Goal: Task Accomplishment & Management: Complete application form

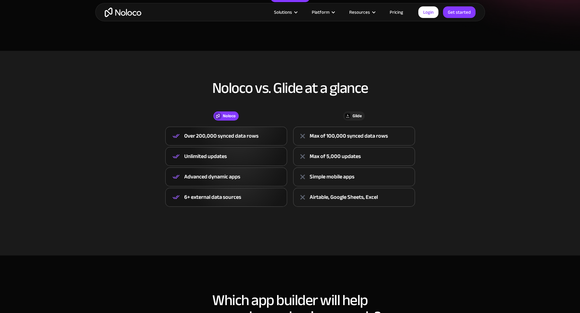
scroll to position [160, 0]
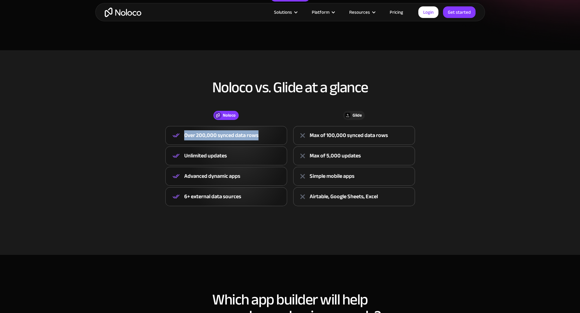
drag, startPoint x: 184, startPoint y: 135, endPoint x: 277, endPoint y: 139, distance: 92.4
click at [277, 139] on div "Over 200,000 synced data rows" at bounding box center [226, 135] width 122 height 19
click at [234, 201] on div "6+ external data sources" at bounding box center [212, 196] width 57 height 9
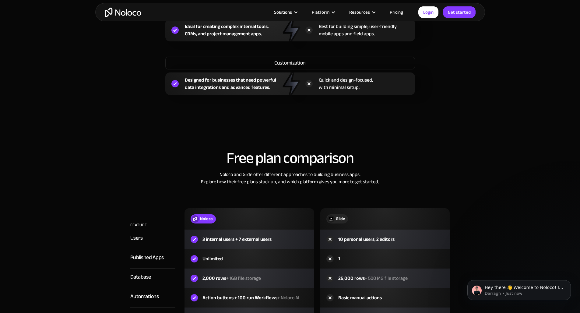
scroll to position [537, 0]
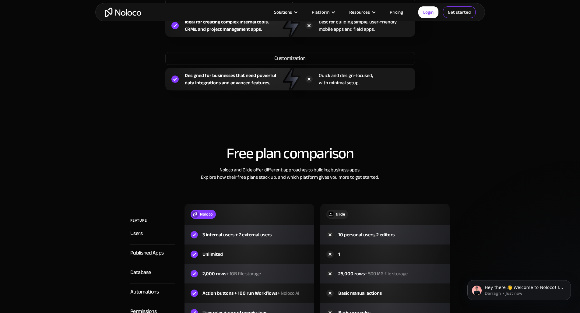
click at [459, 10] on link "Get started" at bounding box center [459, 12] width 33 height 12
click at [432, 14] on link "Login" at bounding box center [428, 12] width 20 height 12
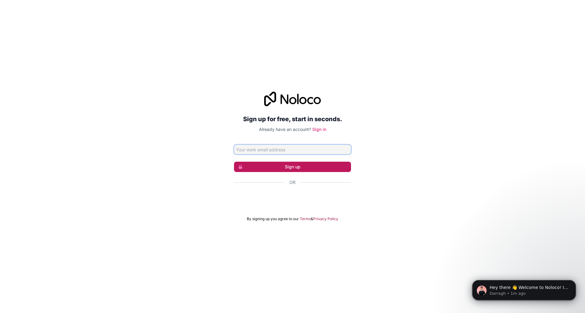
type input "[EMAIL_ADDRESS][DOMAIN_NAME]"
click at [291, 169] on button "Sign up" at bounding box center [292, 167] width 117 height 10
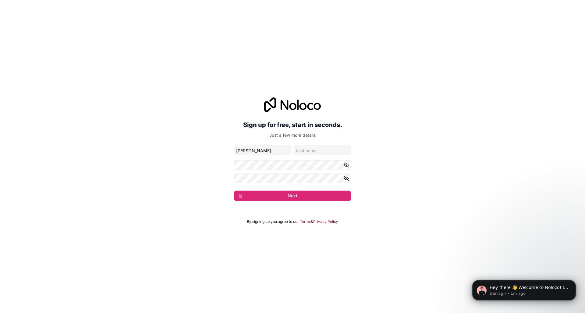
type input "[PERSON_NAME]"
click at [250, 171] on form "bailados58aromas@icloud.com Hugo Gar Next" at bounding box center [292, 173] width 117 height 55
click at [267, 199] on button "Next" at bounding box center [292, 196] width 117 height 10
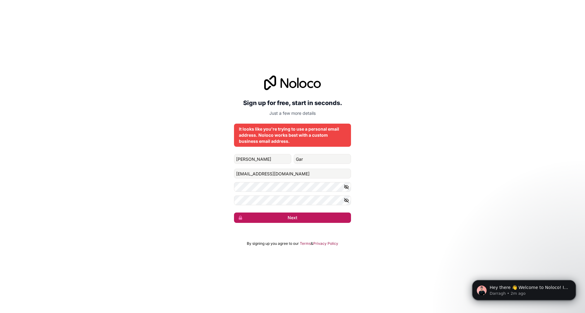
click at [277, 218] on button "Next" at bounding box center [292, 218] width 117 height 10
click at [313, 162] on input "Gar" at bounding box center [322, 159] width 57 height 10
type input "Ga"
click at [294, 216] on button "Next" at bounding box center [292, 218] width 117 height 10
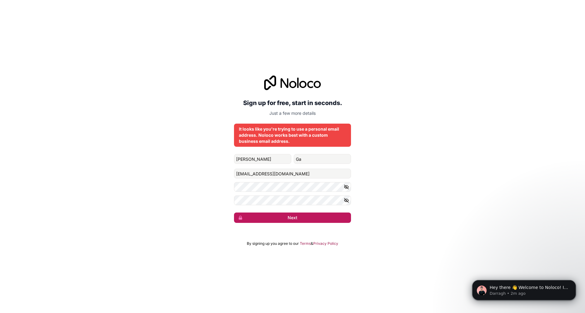
click at [294, 216] on button "Next" at bounding box center [292, 218] width 117 height 10
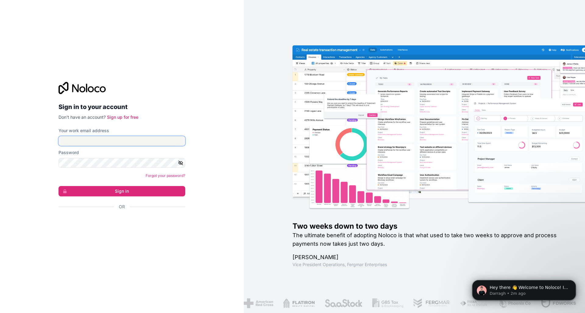
type input "[EMAIL_ADDRESS][DOMAIN_NAME]"
click at [122, 191] on button "Sign in" at bounding box center [121, 191] width 127 height 10
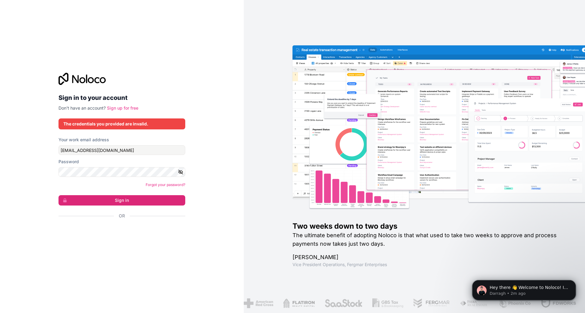
click at [123, 106] on link "Sign up for free" at bounding box center [122, 107] width 31 height 5
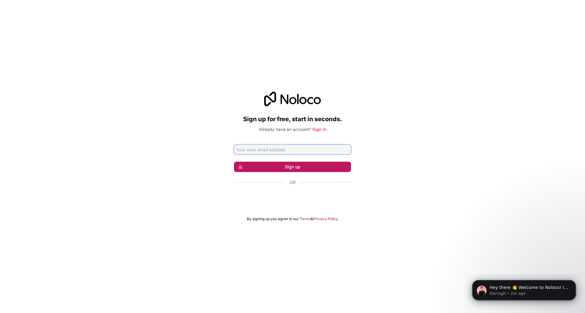
type input "bailados58aromas@icloud.com"
click at [260, 167] on button "Sign up" at bounding box center [292, 167] width 117 height 10
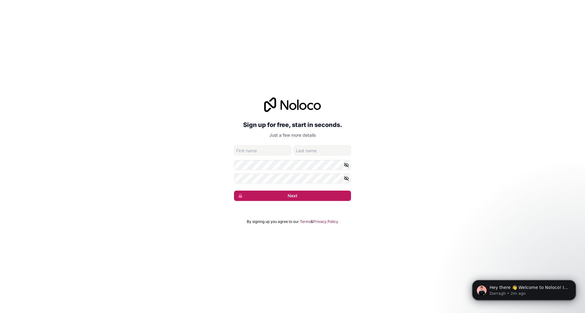
click at [256, 194] on button "Next" at bounding box center [292, 196] width 117 height 10
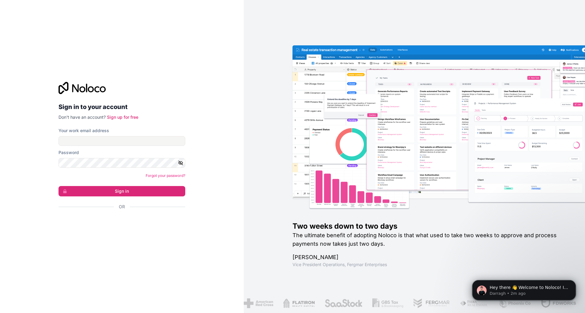
click at [204, 177] on div "Sign in to your account Don't have an account? Sign up for free Your work email…" at bounding box center [122, 156] width 244 height 313
click at [128, 221] on div "Iniciar sesión con Google. Se abre en una nueva pestaña." at bounding box center [119, 223] width 122 height 13
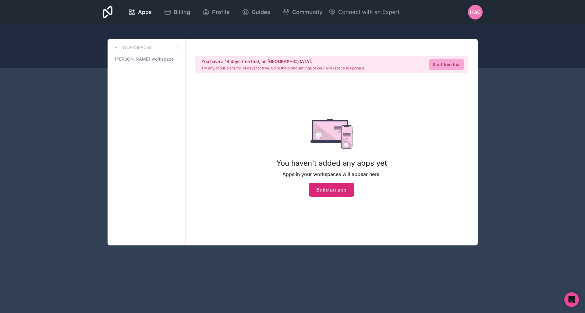
click at [326, 190] on button "Build an app" at bounding box center [332, 190] width 46 height 14
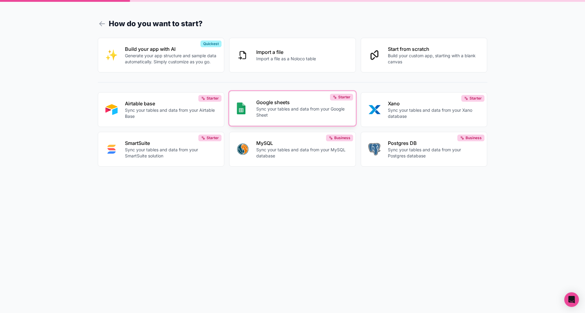
click at [315, 115] on p "Sync your tables and data from your Google Sheet" at bounding box center [302, 112] width 92 height 12
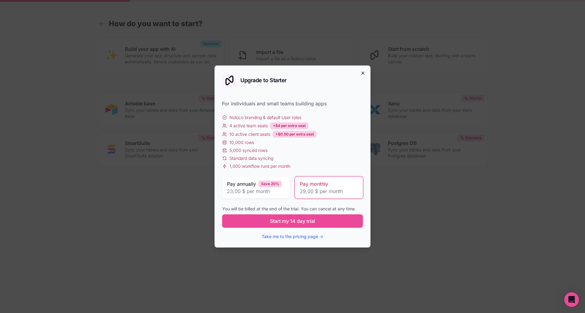
click at [362, 73] on icon "button" at bounding box center [362, 73] width 5 height 5
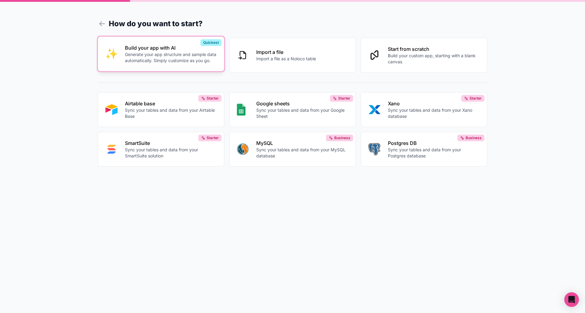
click at [140, 61] on p "Generate your app structure and sample data automatically. Simply customize as …" at bounding box center [171, 57] width 92 height 12
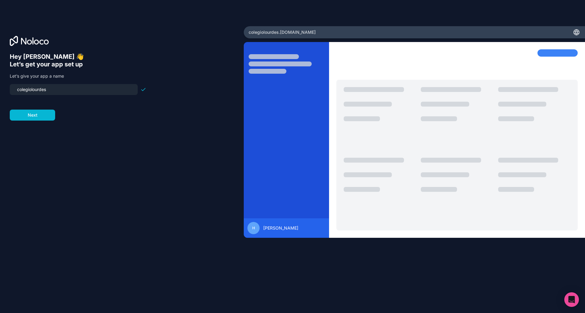
click at [105, 89] on input "colegiolourdes" at bounding box center [73, 89] width 121 height 9
click at [42, 93] on input "colegiolourdes" at bounding box center [73, 89] width 121 height 9
type input "prueba55433"
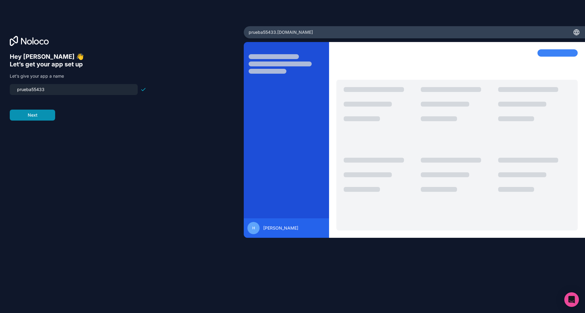
click at [26, 120] on button "Next" at bounding box center [32, 115] width 45 height 11
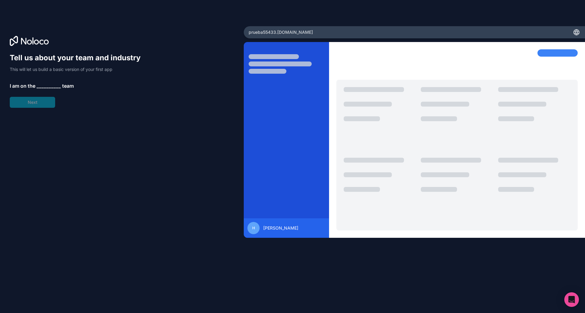
click at [43, 85] on span "__________" at bounding box center [49, 85] width 24 height 7
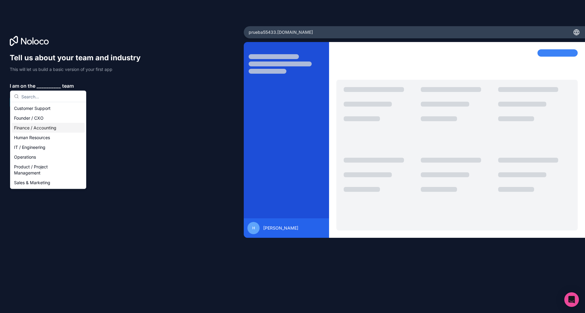
click at [35, 129] on div "Finance / Accounting" at bounding box center [48, 128] width 73 height 10
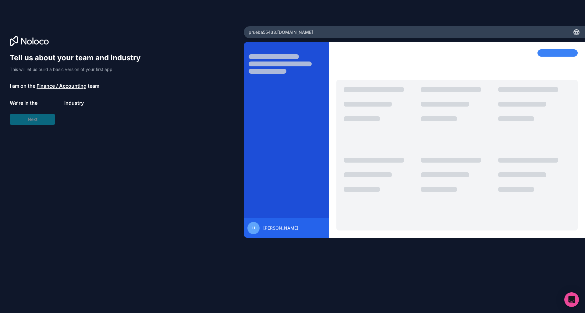
click at [51, 103] on span "__________" at bounding box center [51, 102] width 24 height 7
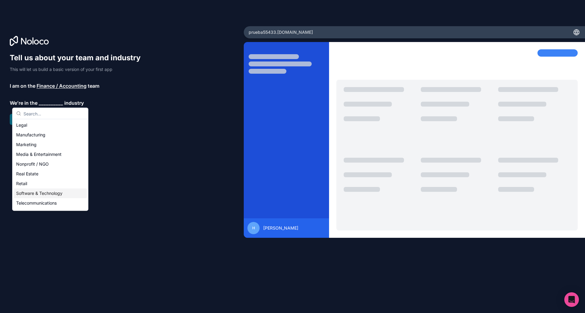
scroll to position [77, 0]
click at [41, 165] on div "Nonprofit / NGO" at bounding box center [50, 166] width 73 height 10
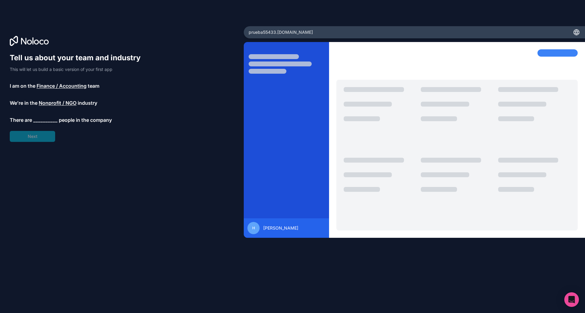
click at [42, 118] on span "__________" at bounding box center [45, 119] width 24 height 7
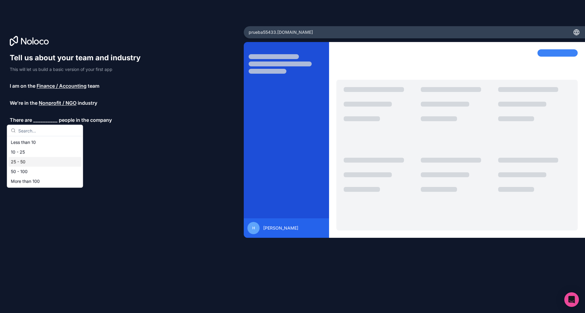
click at [31, 160] on div "25 - 50" at bounding box center [45, 162] width 73 height 10
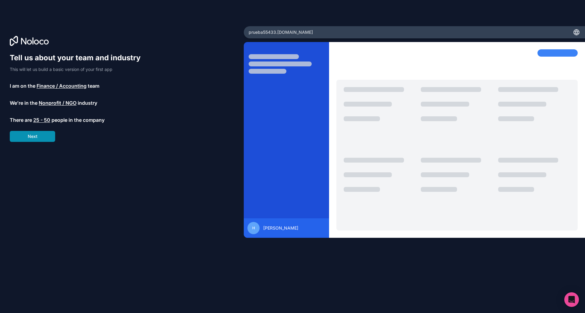
click at [44, 139] on button "Next" at bounding box center [32, 136] width 45 height 11
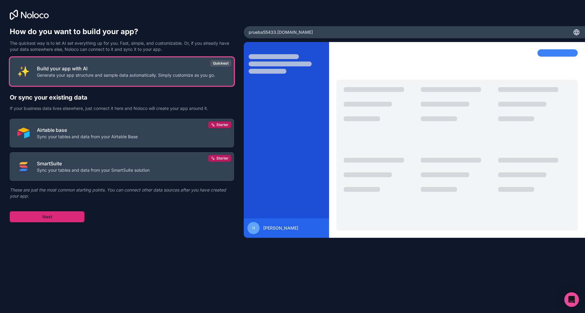
click at [47, 215] on button "Next" at bounding box center [47, 216] width 75 height 11
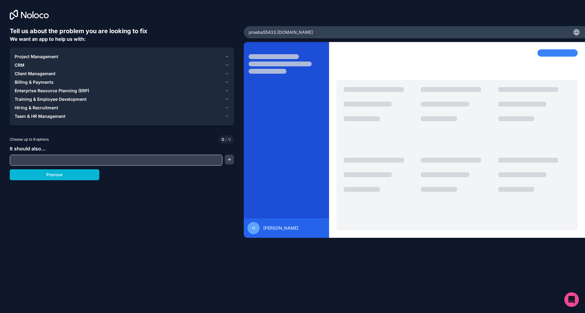
click at [227, 56] on icon "button" at bounding box center [226, 56] width 5 height 5
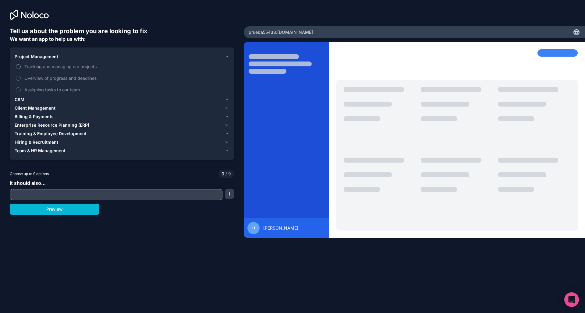
click at [20, 66] on button "Tracking and managing our projects" at bounding box center [18, 66] width 5 height 5
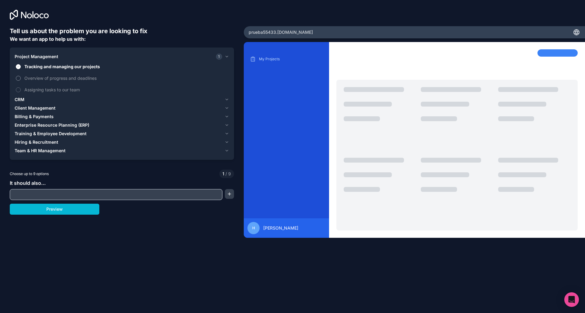
click at [17, 76] on button "Overview of progress and deadlines" at bounding box center [18, 78] width 5 height 5
click at [18, 66] on button "Tracking and managing our projects" at bounding box center [18, 66] width 5 height 5
click at [18, 70] on label "Tracking and managing our projects" at bounding box center [122, 66] width 214 height 11
click at [18, 69] on button "Tracking and managing our projects" at bounding box center [18, 66] width 5 height 5
click at [17, 77] on button "Overview of progress and deadlines" at bounding box center [18, 78] width 5 height 5
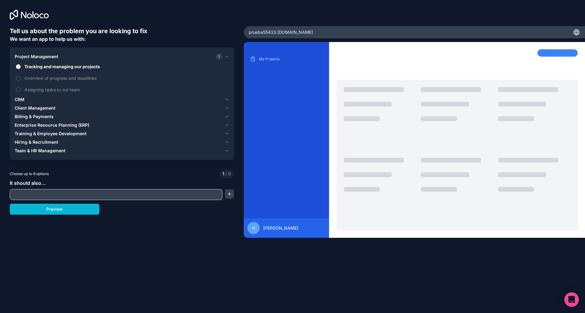
click at [18, 67] on button "Tracking and managing our projects" at bounding box center [18, 66] width 5 height 5
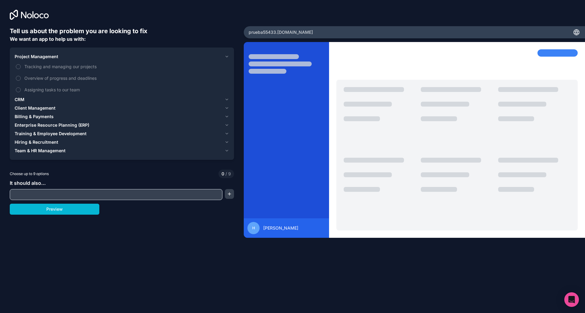
click at [34, 115] on span "Billing & Payments" at bounding box center [34, 117] width 39 height 6
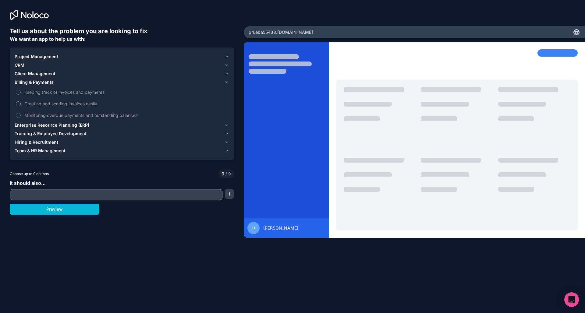
click at [16, 104] on button "Creating and sending invoices easily" at bounding box center [18, 103] width 5 height 5
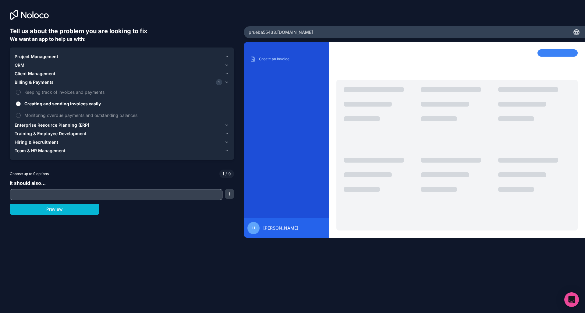
click at [16, 104] on button "Creating and sending invoices easily" at bounding box center [18, 103] width 5 height 5
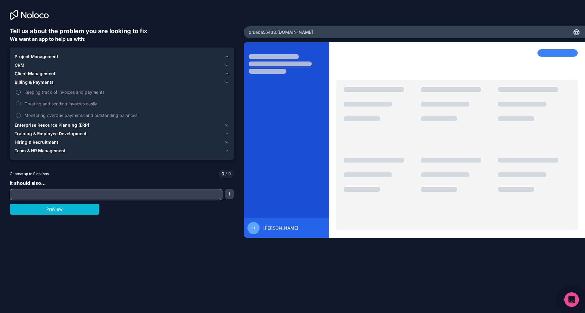
click at [21, 91] on label "Keeping track of invoices and payments" at bounding box center [122, 91] width 214 height 11
click at [21, 91] on button "Keeping track of invoices and payments" at bounding box center [18, 92] width 5 height 5
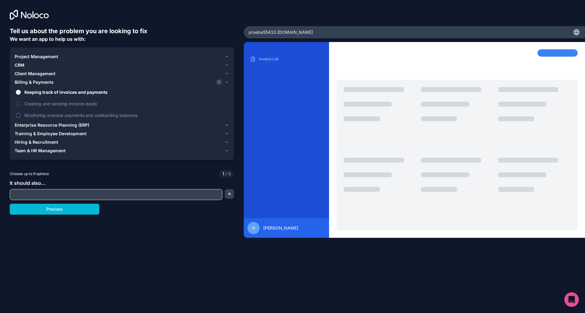
click at [19, 113] on button "Monitoring overdue payments and outstanding balances" at bounding box center [18, 115] width 5 height 5
click at [55, 74] on span "Client Management" at bounding box center [35, 74] width 41 height 6
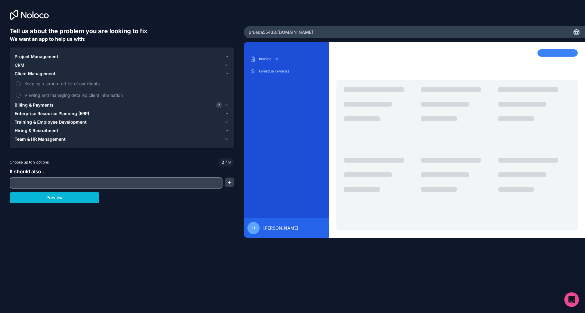
click at [43, 66] on div "CRM" at bounding box center [118, 65] width 207 height 6
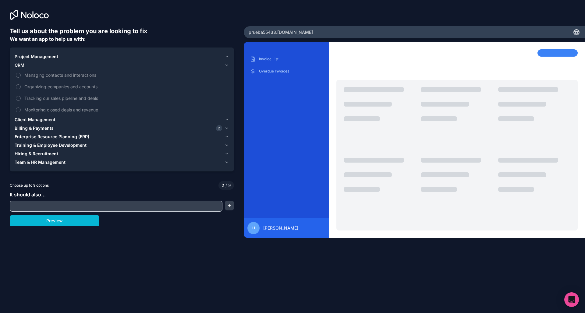
click at [37, 163] on span "Team & HR Management" at bounding box center [40, 162] width 51 height 6
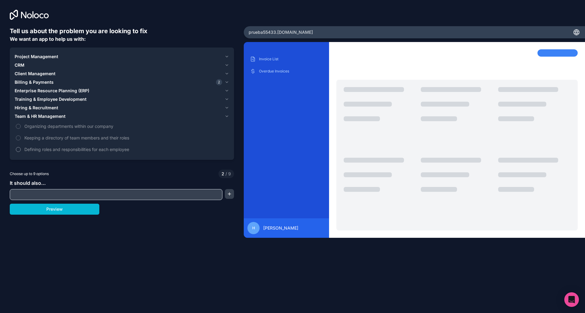
click at [17, 148] on button "Defining roles and responsibilities for each employee" at bounding box center [18, 149] width 5 height 5
click at [16, 137] on button "Keeping a directory of team members and their roles" at bounding box center [18, 138] width 5 height 5
click at [26, 108] on span "Hiring & Recruitment" at bounding box center [37, 108] width 44 height 6
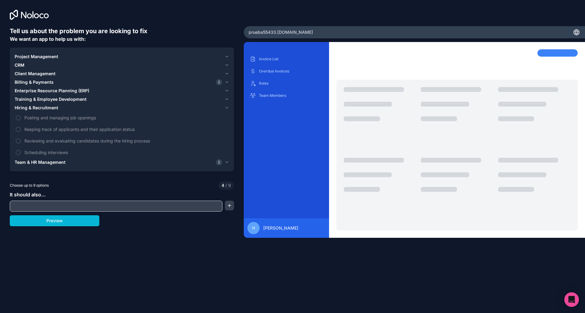
click at [29, 100] on span "Training & Employee Development" at bounding box center [51, 99] width 72 height 6
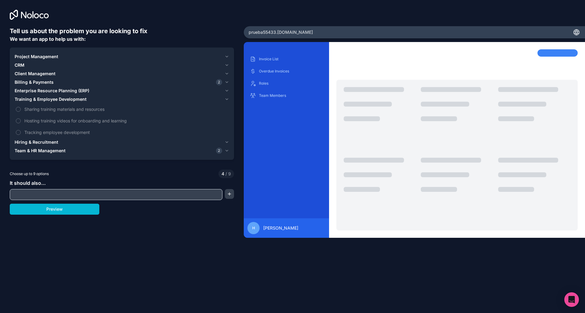
click at [34, 90] on span "Enterprise Resource Planning (ERP)" at bounding box center [52, 91] width 75 height 6
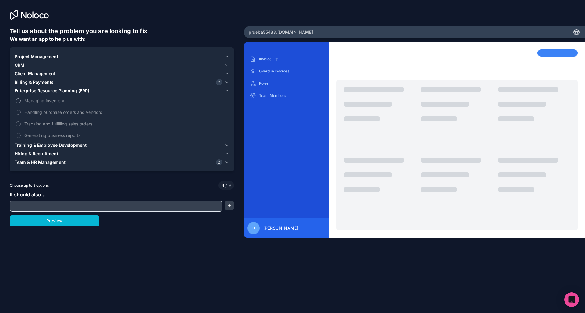
click at [19, 101] on button "Managing inventory" at bounding box center [18, 100] width 5 height 5
click at [16, 124] on label "Tracking and fulfilling sales orders" at bounding box center [122, 123] width 214 height 11
click at [16, 124] on button "Tracking and fulfilling sales orders" at bounding box center [18, 124] width 5 height 5
click at [29, 143] on span "Training & Employee Development" at bounding box center [51, 145] width 72 height 6
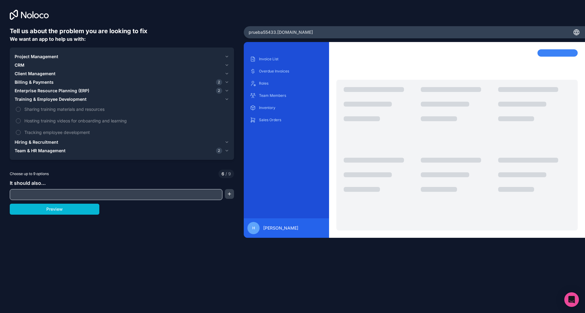
click at [78, 191] on input "text" at bounding box center [116, 194] width 210 height 9
type input "Gestión de tickets"
click at [228, 195] on button "button" at bounding box center [229, 194] width 9 height 10
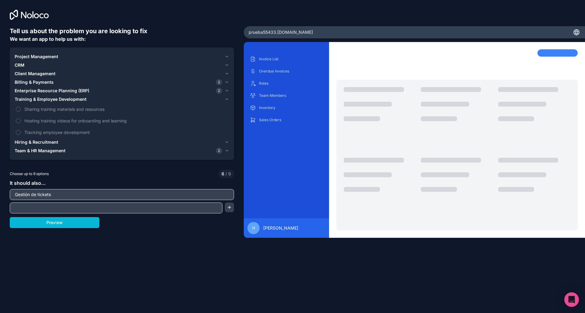
click at [81, 206] on input "text" at bounding box center [116, 208] width 210 height 9
click at [67, 225] on button "Preview" at bounding box center [55, 222] width 90 height 11
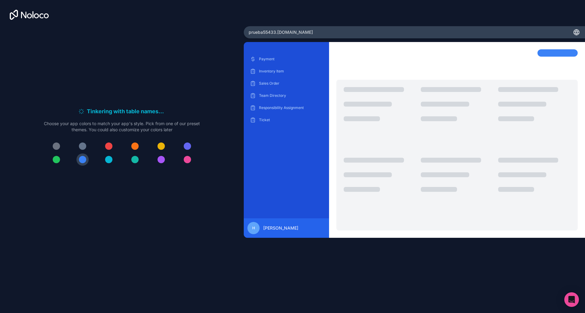
click at [106, 158] on div at bounding box center [108, 159] width 7 height 7
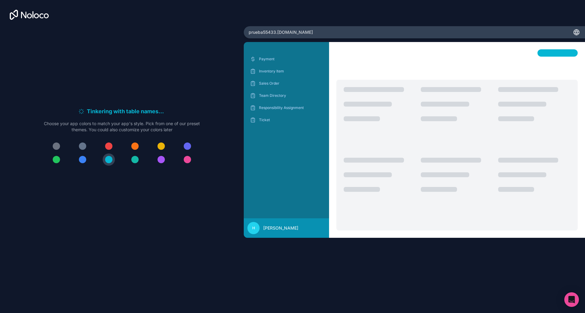
click at [133, 159] on div at bounding box center [134, 159] width 7 height 7
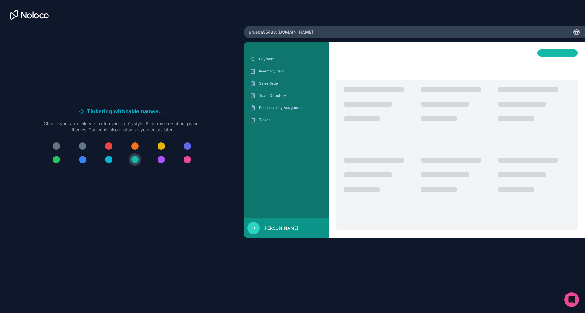
click at [185, 146] on div at bounding box center [187, 146] width 7 height 7
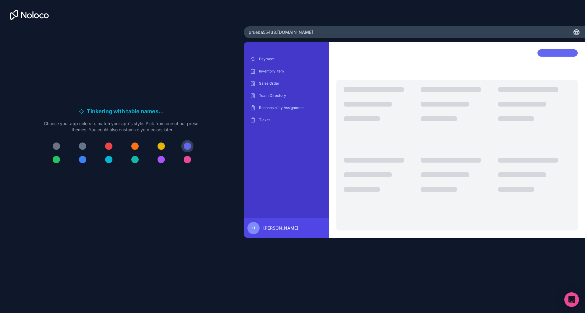
click at [165, 158] on button at bounding box center [161, 160] width 12 height 12
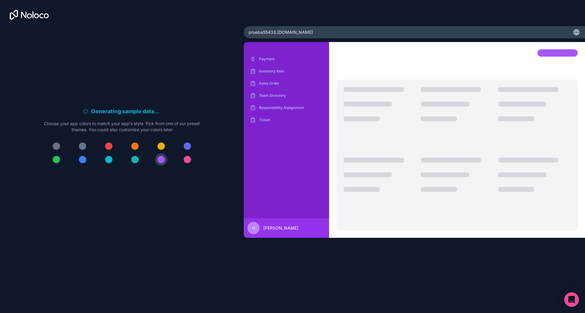
click at [161, 142] on button at bounding box center [161, 146] width 12 height 12
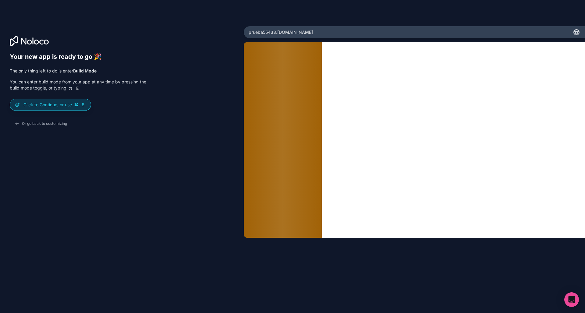
click at [50, 107] on p "Click to Continue, or use E" at bounding box center [54, 105] width 62 height 6
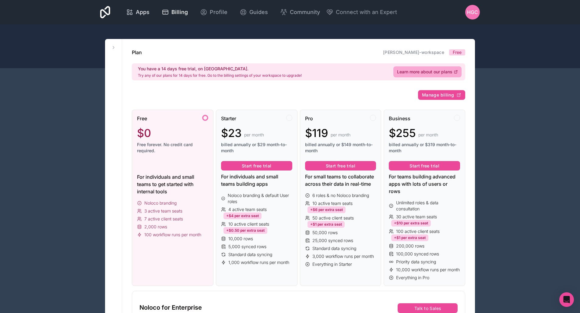
click at [154, 7] on link "Apps" at bounding box center [137, 11] width 33 height 13
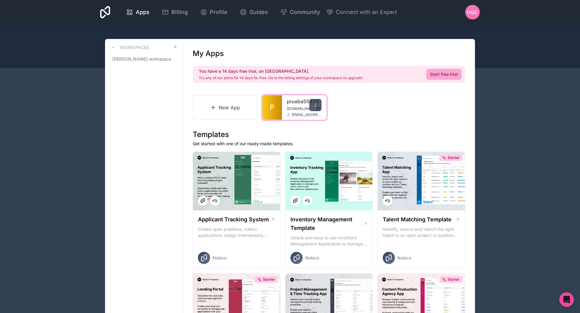
click at [315, 105] on icon at bounding box center [315, 105] width 5 height 5
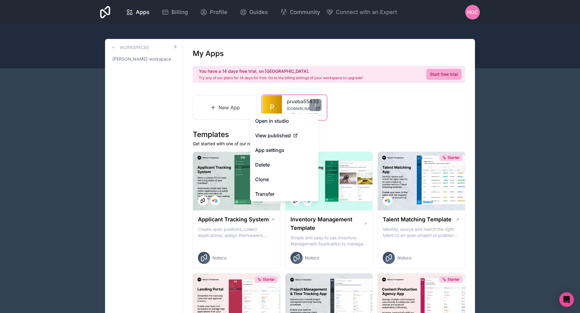
click at [294, 102] on link "prueba55433" at bounding box center [304, 101] width 35 height 7
